Goal: Find specific page/section: Find specific page/section

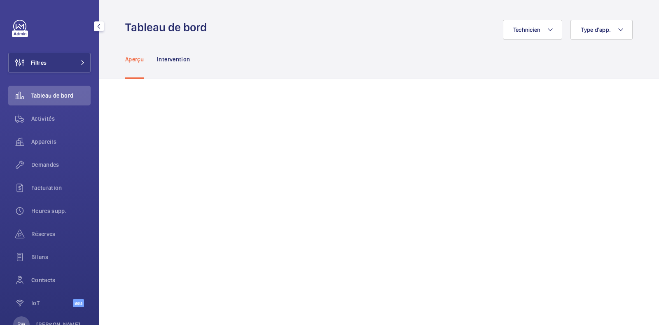
drag, startPoint x: 61, startPoint y: 63, endPoint x: 91, endPoint y: 59, distance: 30.3
click at [61, 63] on button "Filtres" at bounding box center [49, 63] width 82 height 20
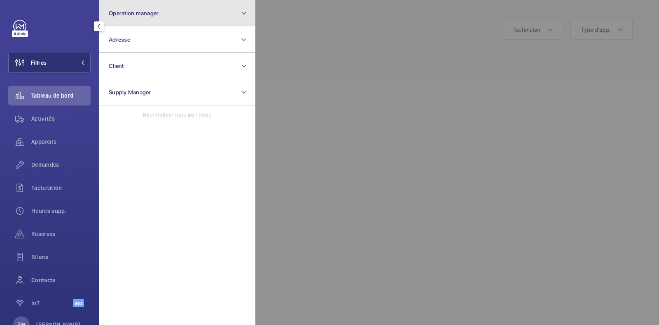
click at [170, 11] on button "Operation manager" at bounding box center [177, 13] width 156 height 26
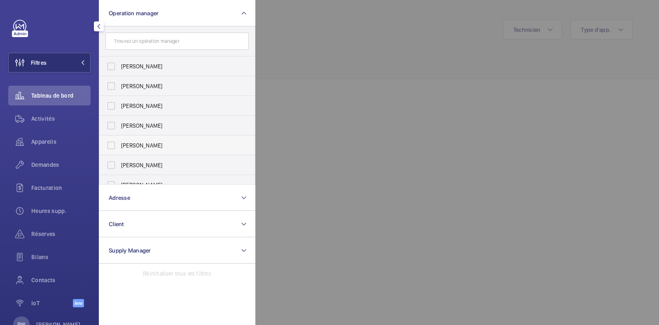
drag, startPoint x: 135, startPoint y: 147, endPoint x: 140, endPoint y: 147, distance: 4.5
click at [136, 149] on span "[PERSON_NAME]" at bounding box center [177, 145] width 113 height 8
click at [119, 149] on input "[PERSON_NAME]" at bounding box center [111, 145] width 16 height 16
checkbox input "true"
click at [344, 73] on div at bounding box center [584, 162] width 659 height 325
